Goal: Find specific page/section

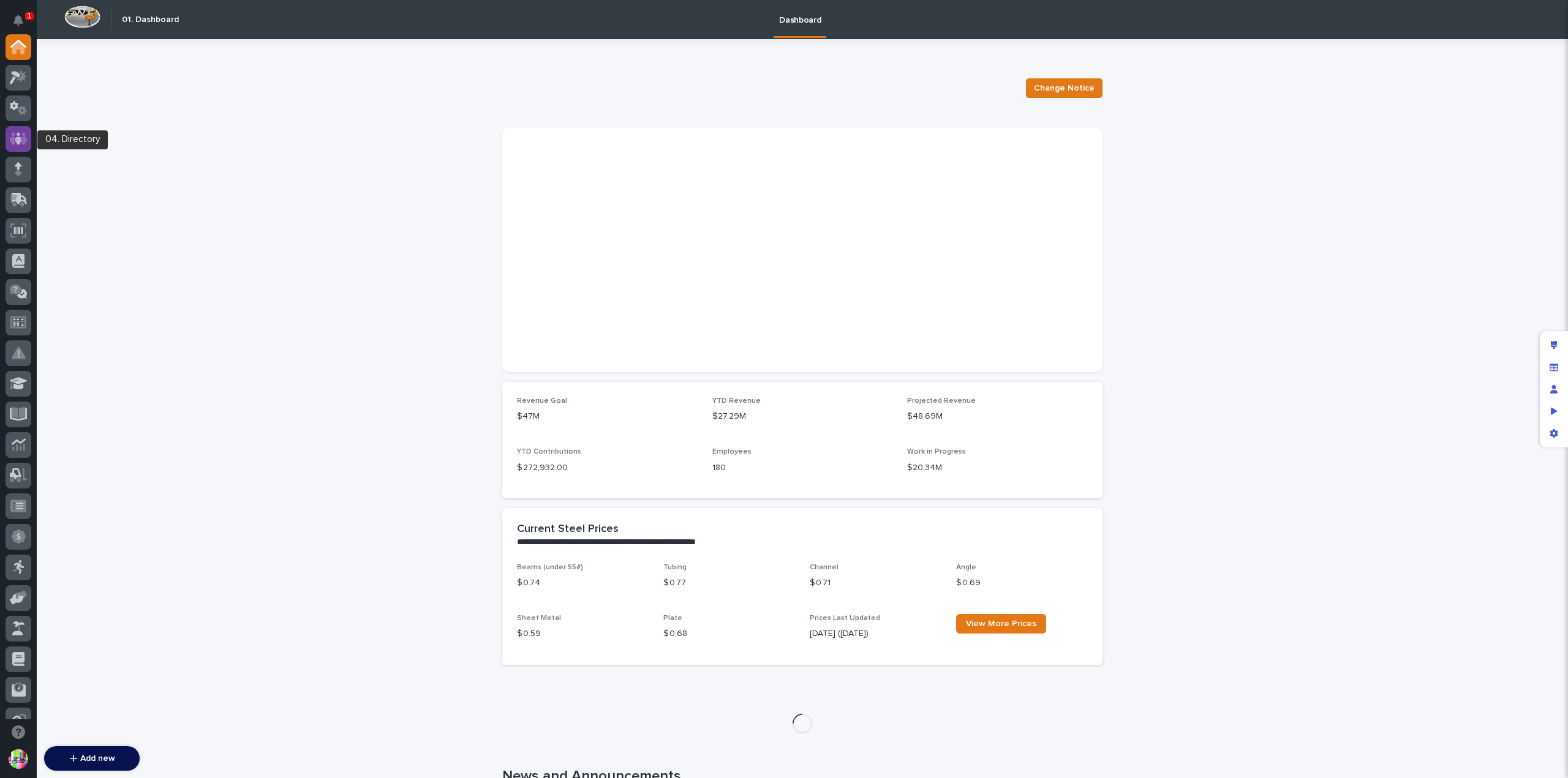
click at [28, 134] on div at bounding box center [19, 139] width 25 height 25
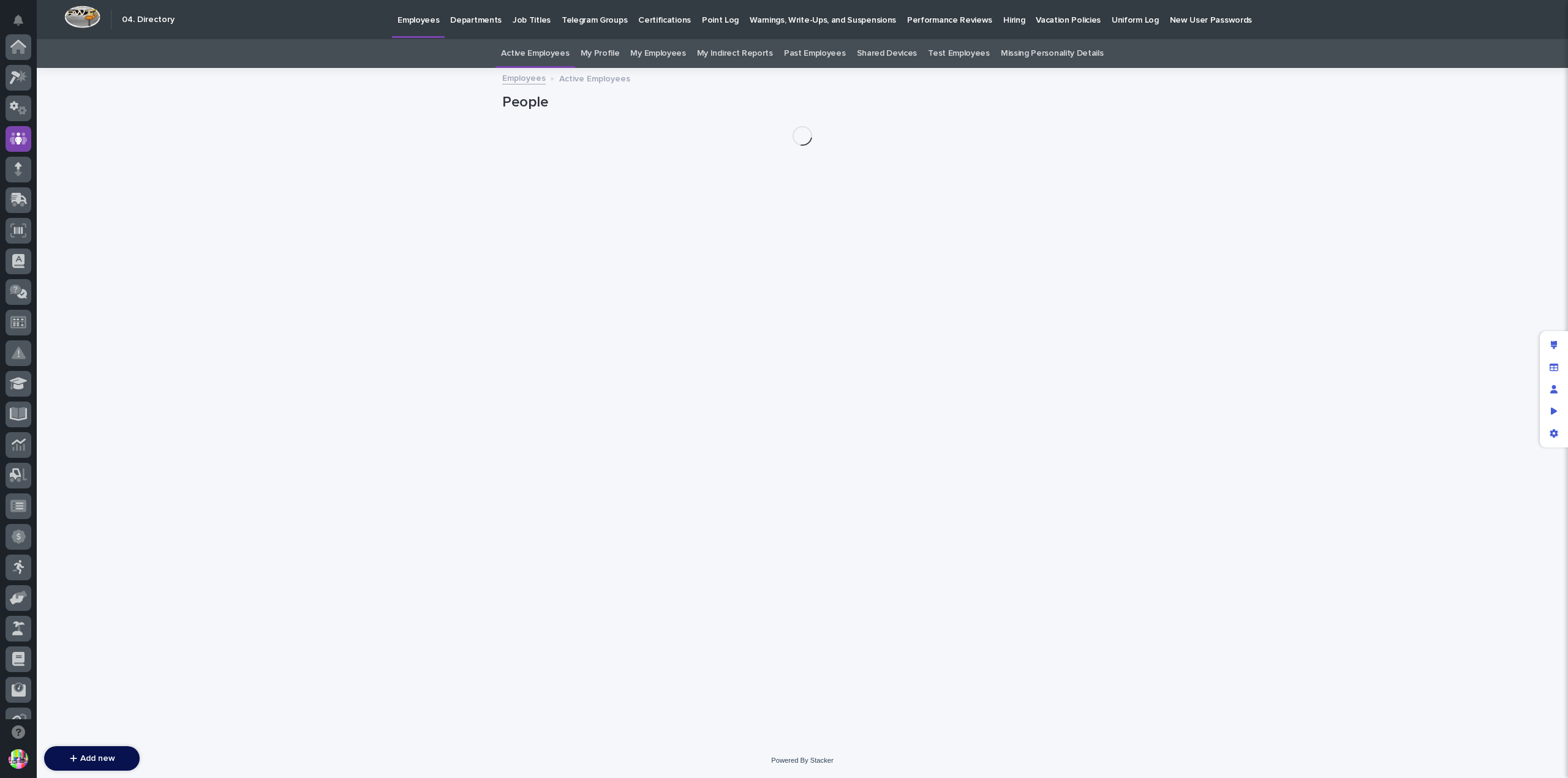
scroll to position [91, 0]
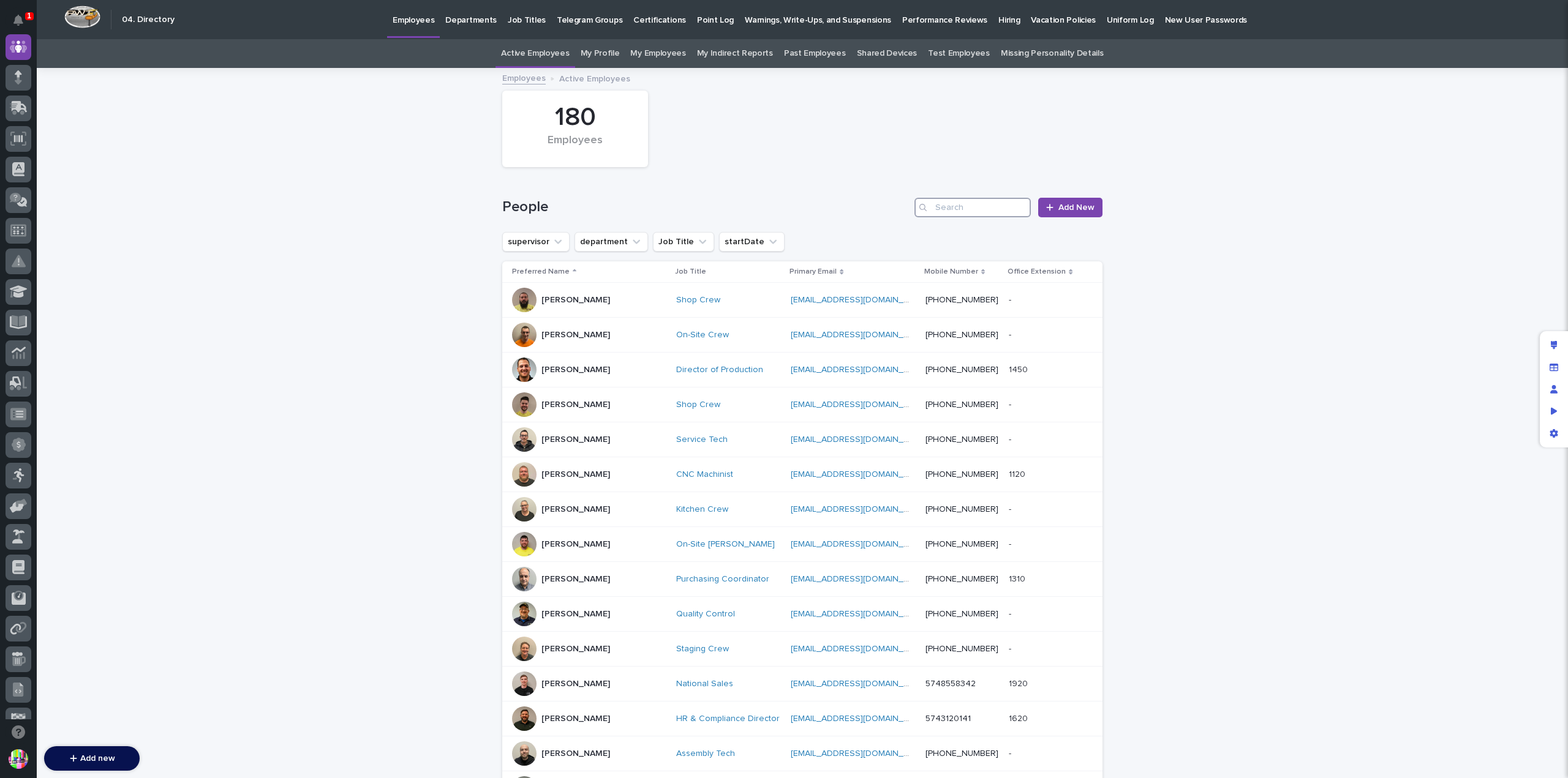
click at [968, 205] on input "Search" at bounding box center [972, 207] width 116 height 19
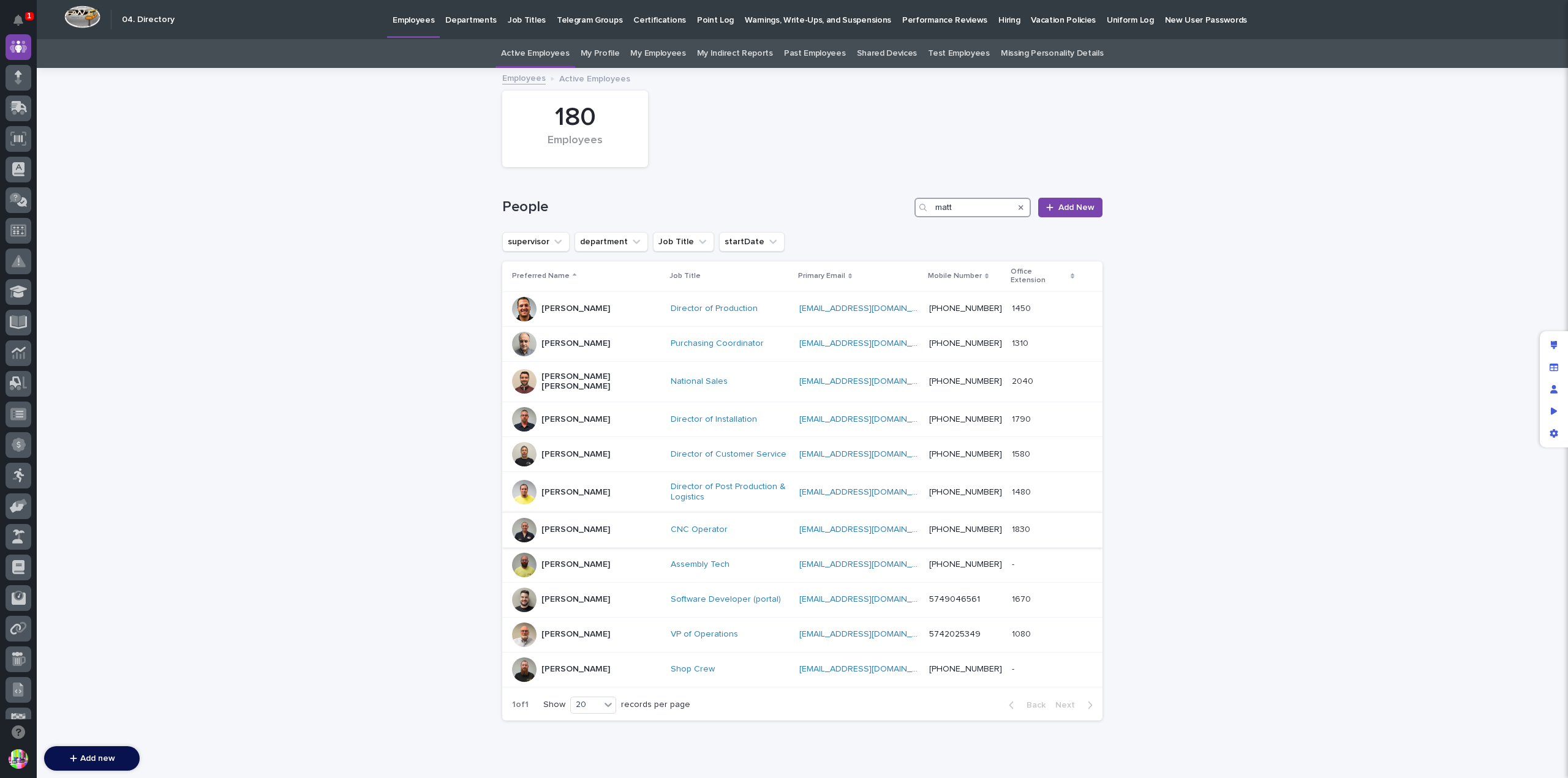
type input "matt"
click at [560, 525] on p "[PERSON_NAME]" at bounding box center [575, 530] width 69 height 10
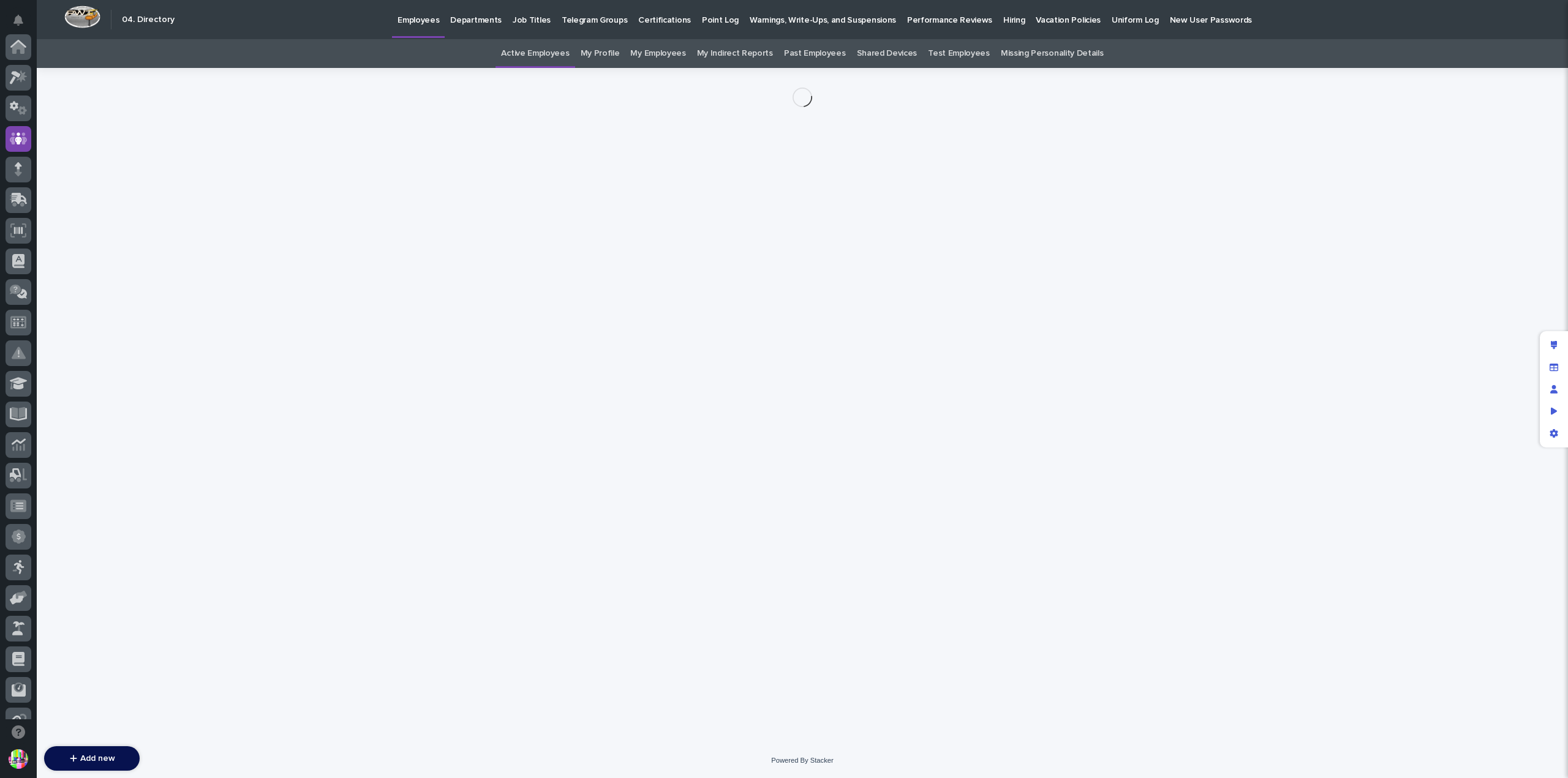
scroll to position [91, 0]
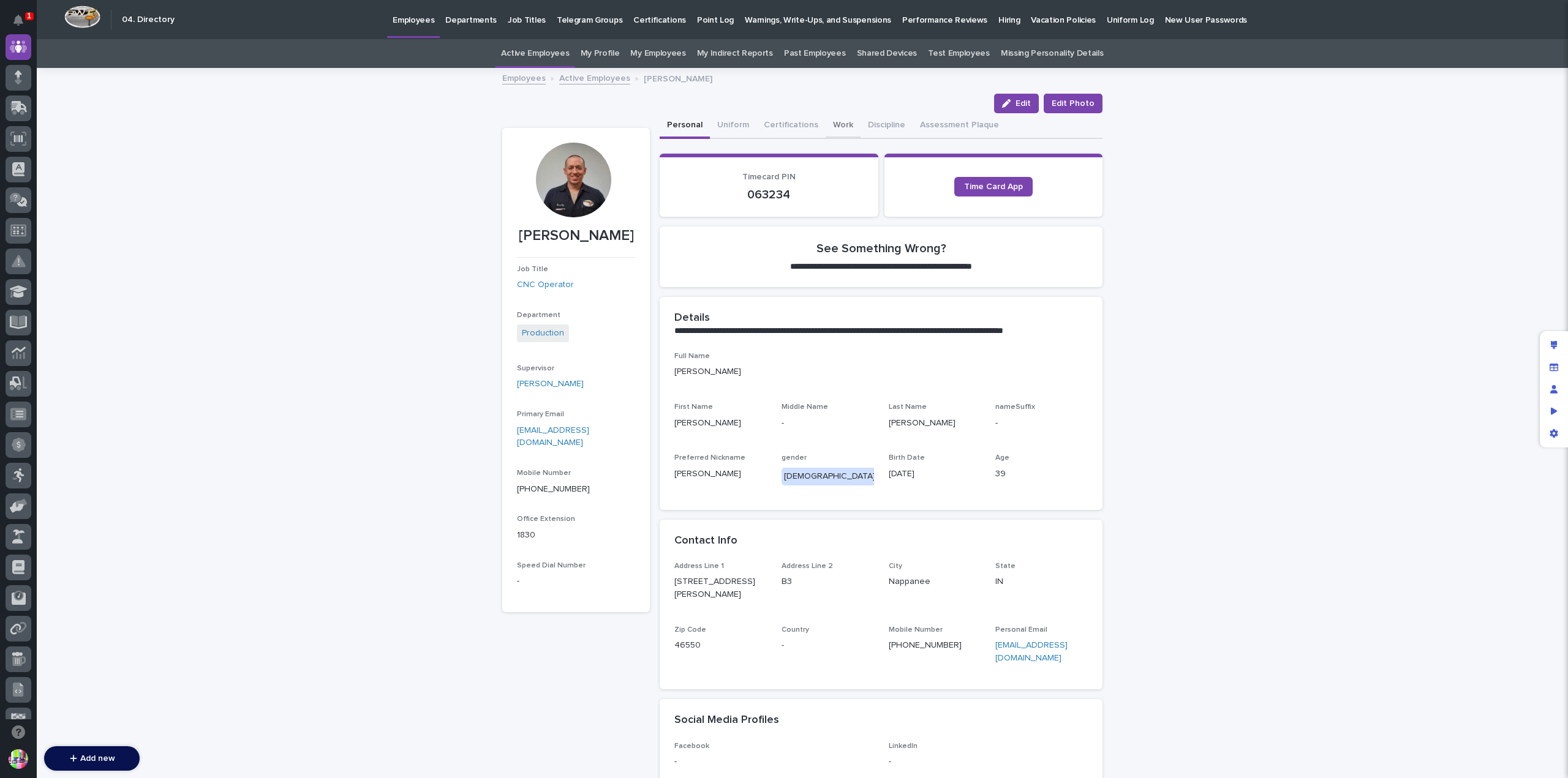
click at [825, 122] on button "Work" at bounding box center [842, 126] width 35 height 25
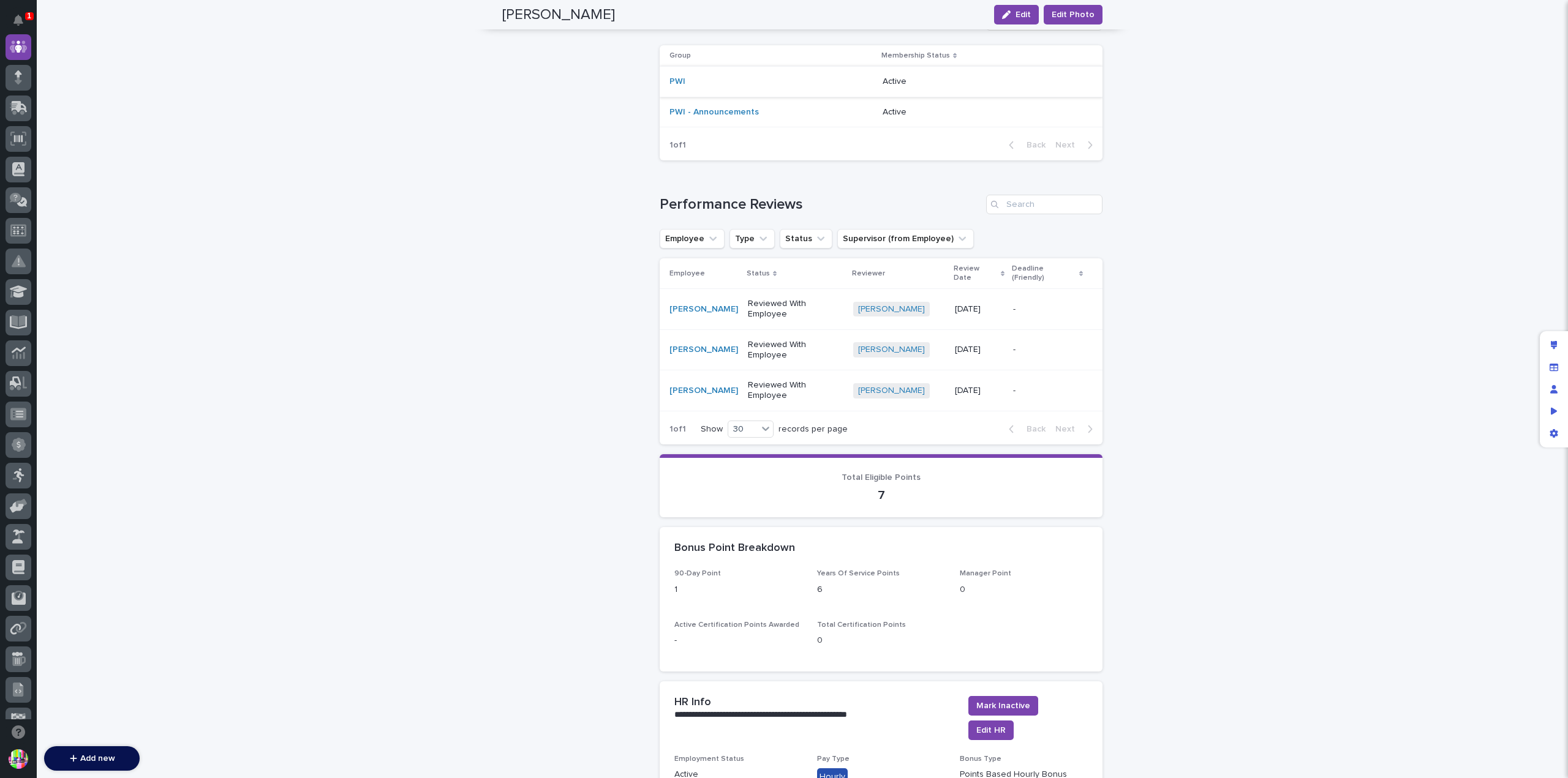
scroll to position [858, 0]
